Goal: Information Seeking & Learning: Learn about a topic

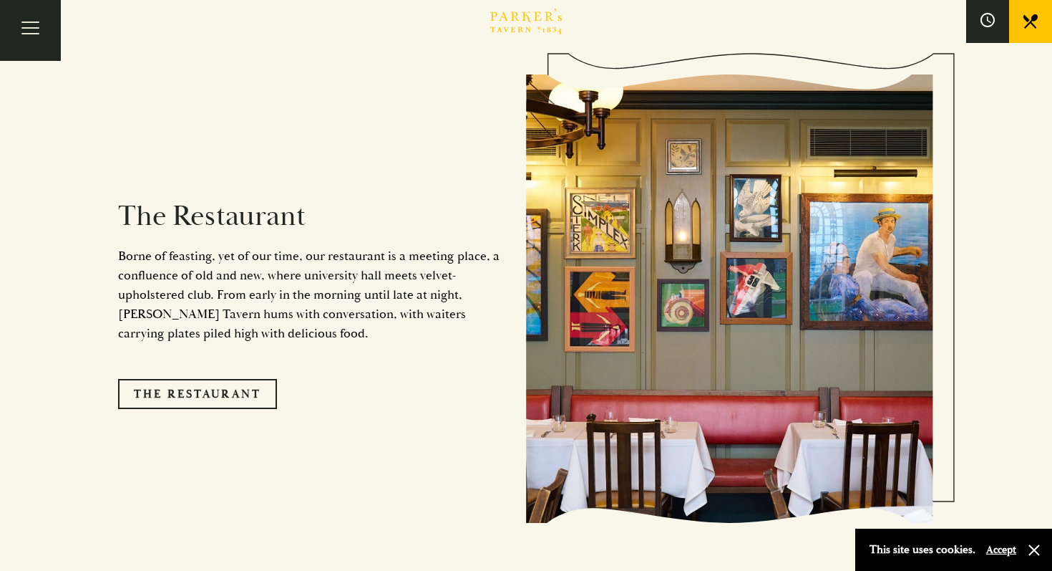
scroll to position [1165, 0]
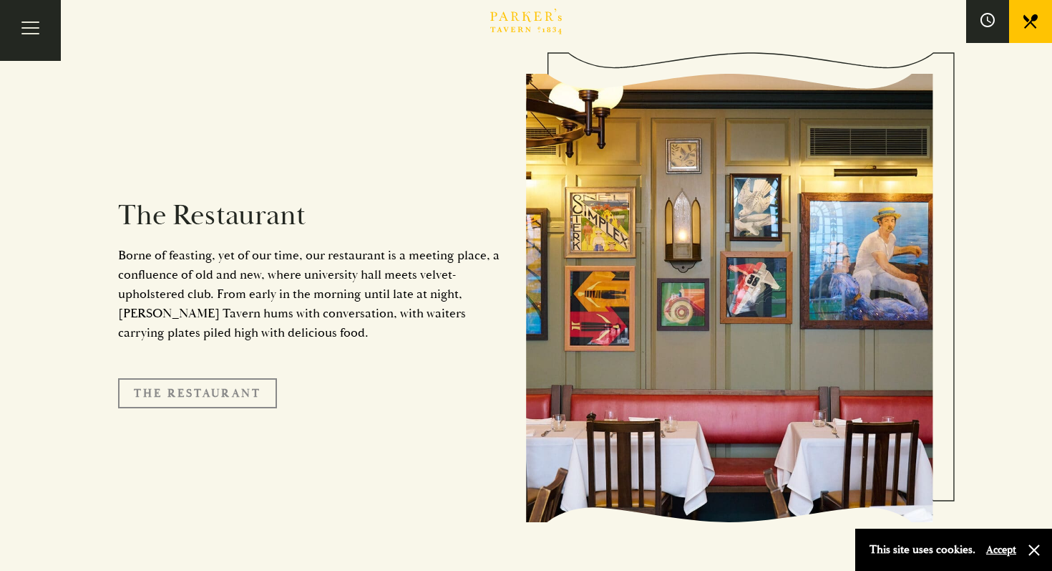
click at [213, 378] on link "The Restaurant" at bounding box center [197, 393] width 159 height 30
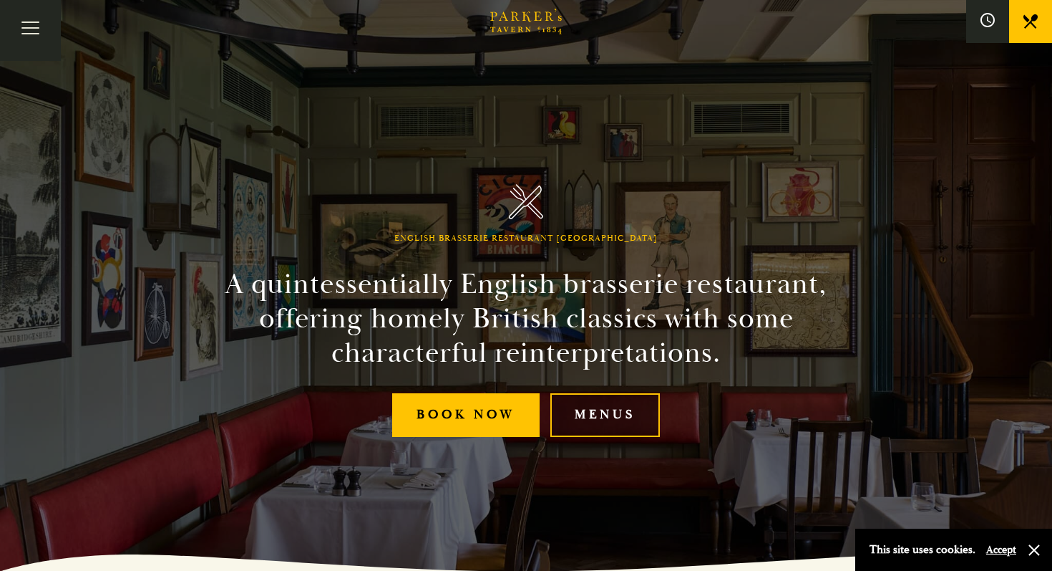
click at [598, 414] on link "Menus" at bounding box center [605, 415] width 110 height 44
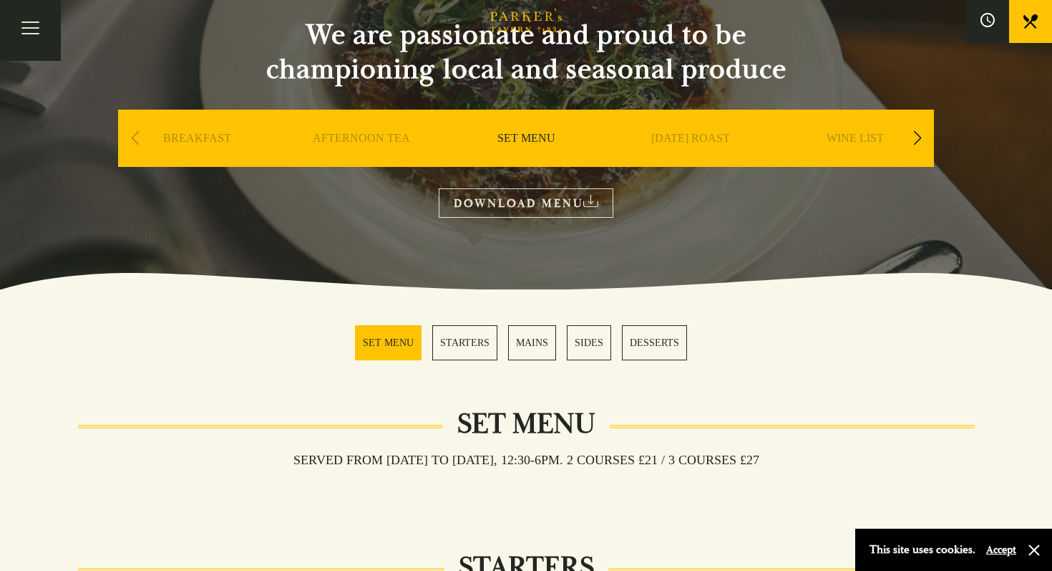
scroll to position [162, 0]
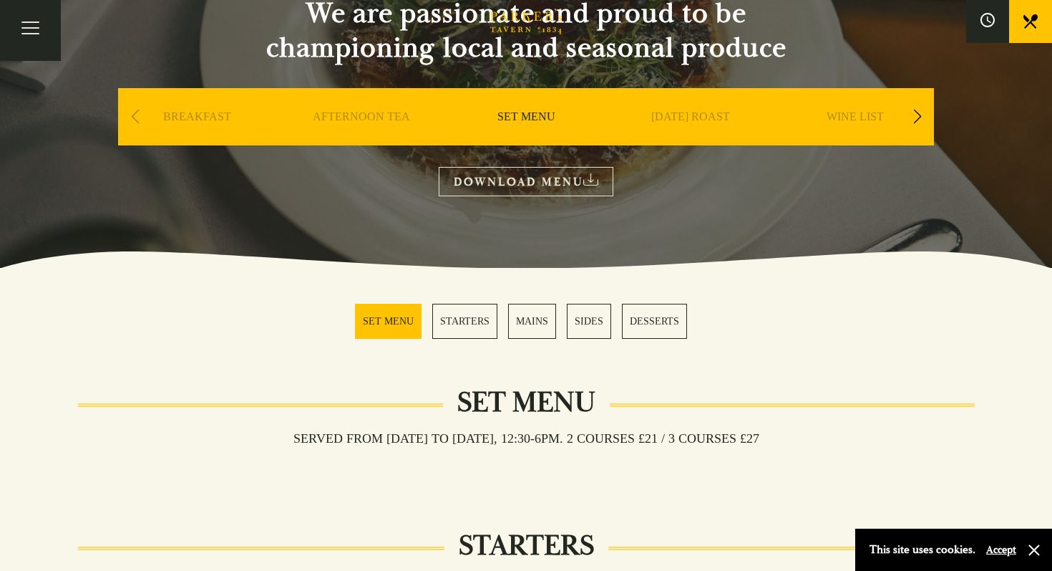
click at [533, 320] on link "MAINS" at bounding box center [532, 321] width 48 height 35
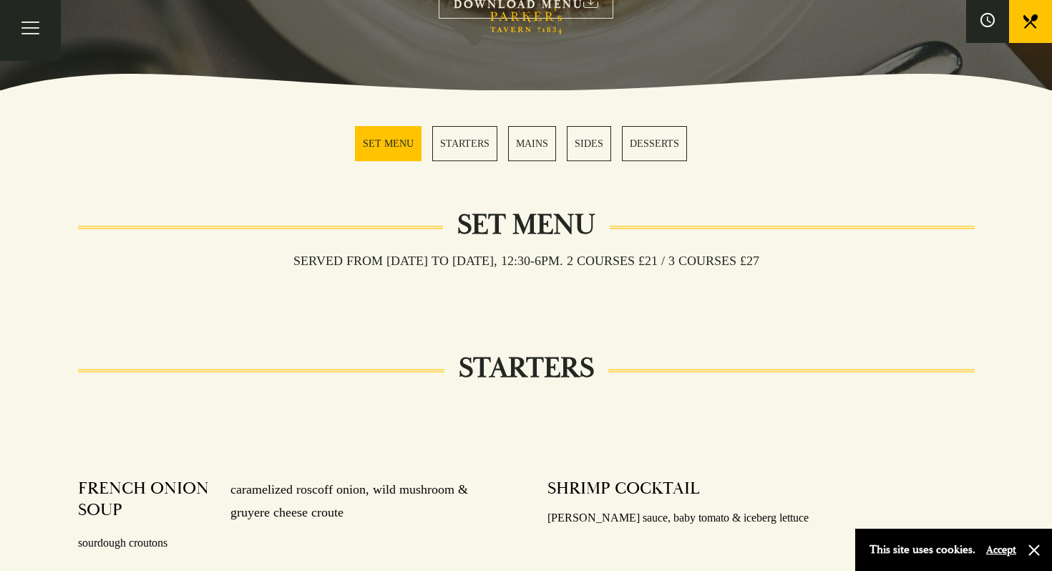
scroll to position [339, 0]
click at [533, 145] on link "MAINS" at bounding box center [532, 144] width 48 height 35
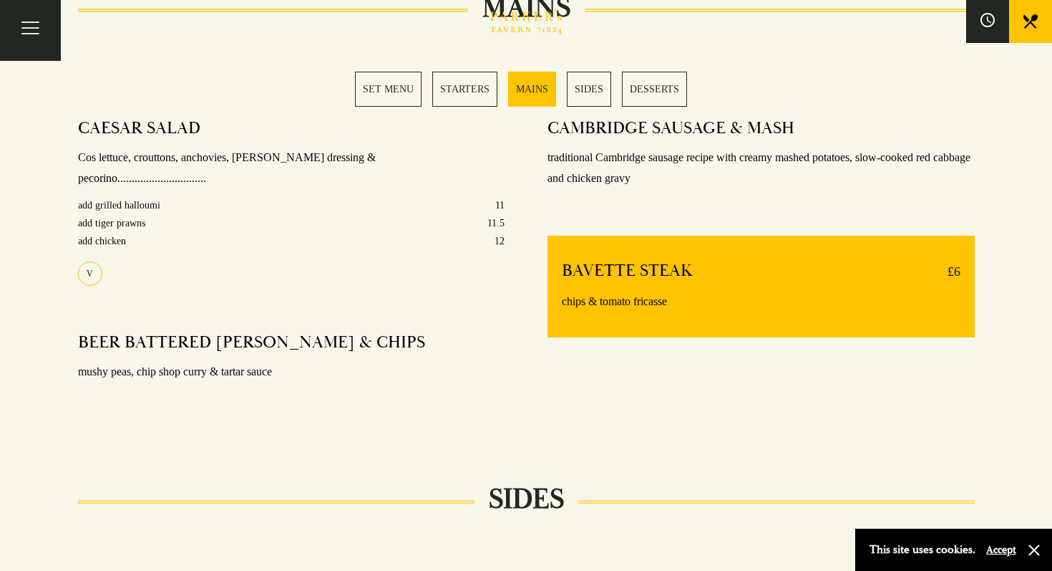
scroll to position [1141, 0]
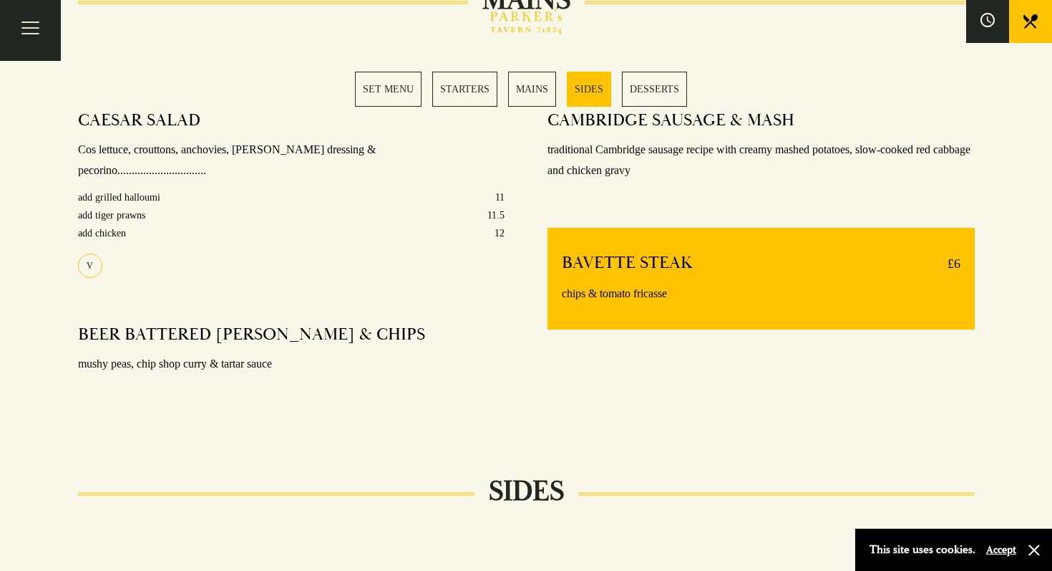
click at [529, 85] on link "MAINS" at bounding box center [532, 89] width 48 height 35
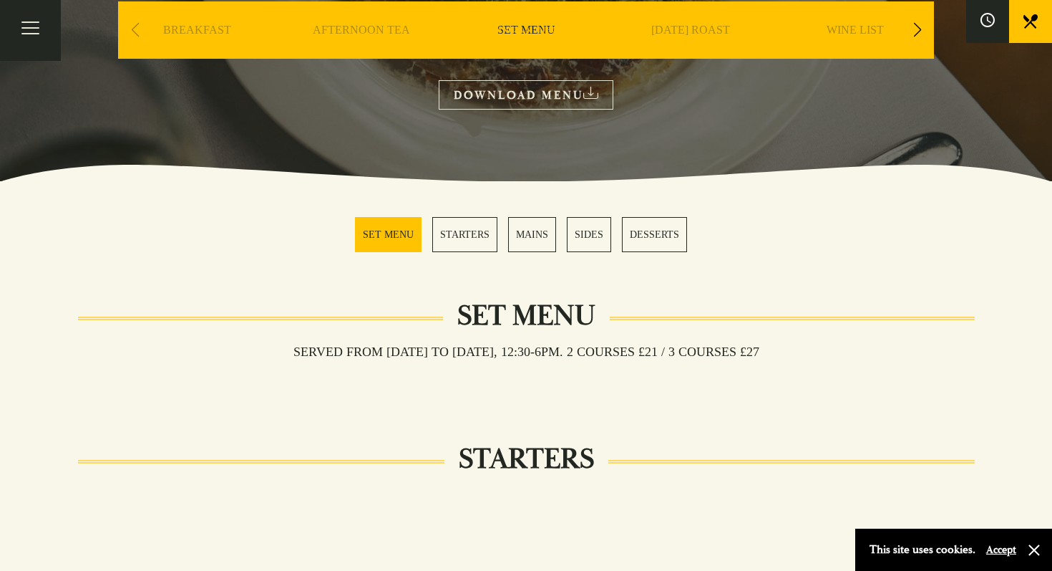
scroll to position [0, 0]
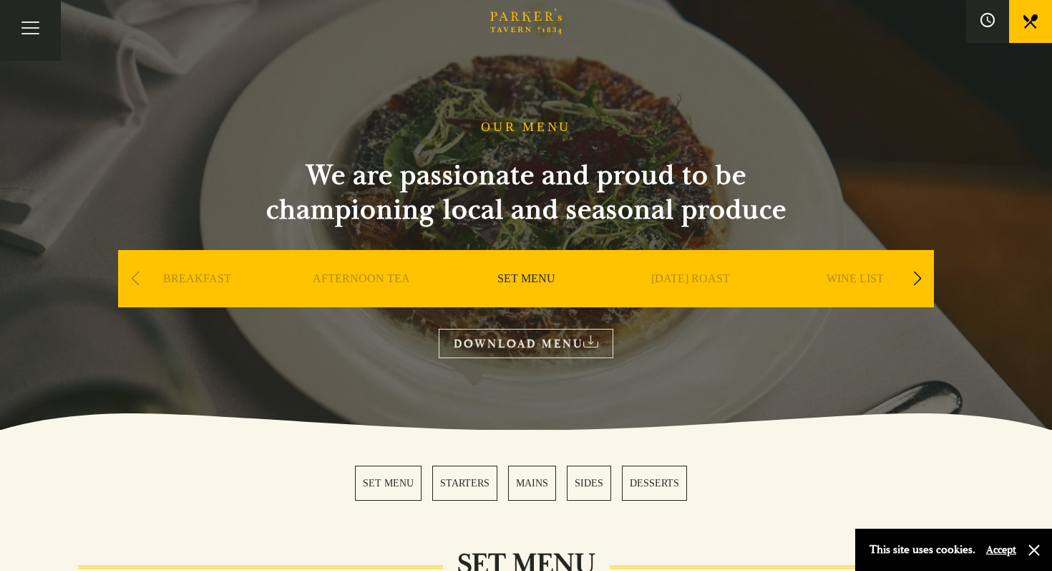
click at [919, 274] on div "Next slide" at bounding box center [917, 278] width 19 height 31
click at [515, 280] on link "A LA CARTE" at bounding box center [526, 299] width 67 height 57
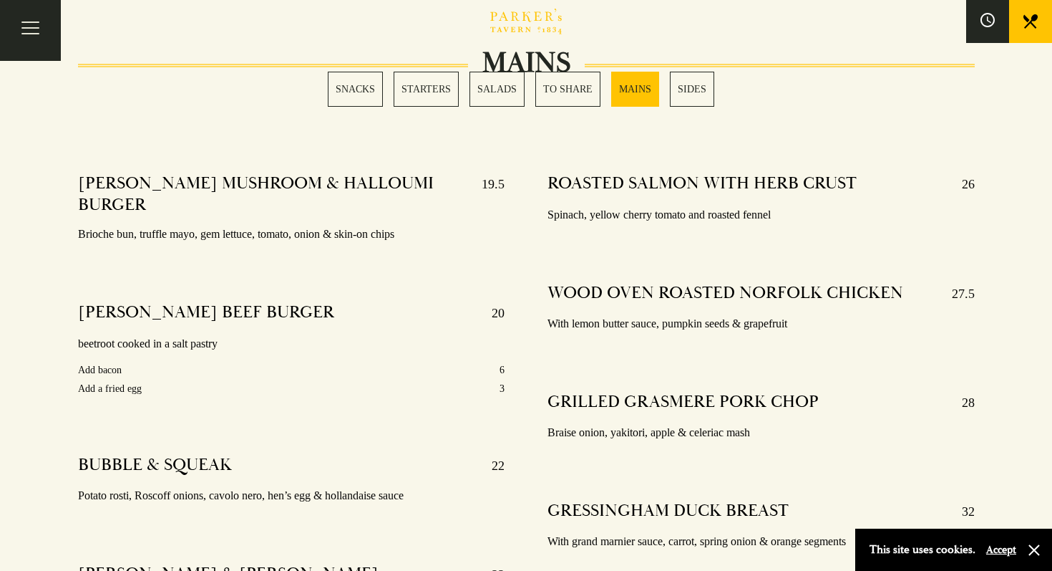
scroll to position [2416, 0]
